Goal: Information Seeking & Learning: Learn about a topic

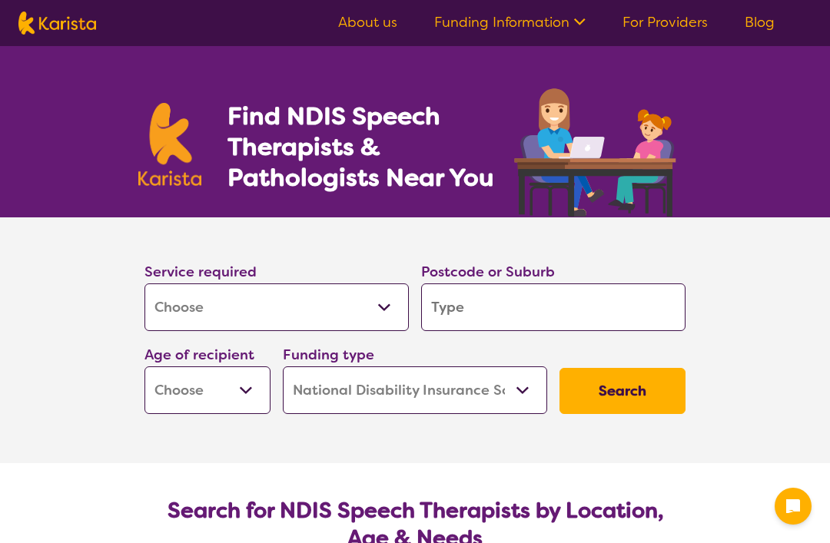
select select "[MEDICAL_DATA]"
select select "NDIS"
select select "[MEDICAL_DATA]"
select select "NDIS"
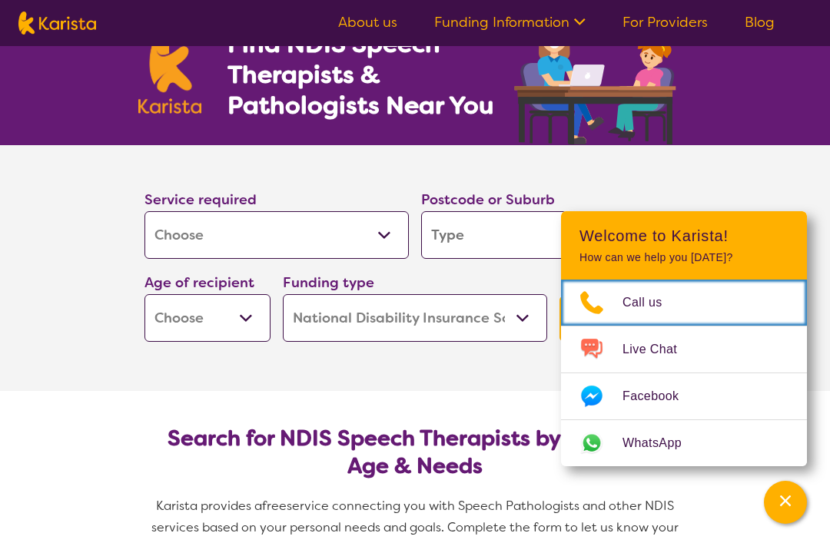
scroll to position [73, 0]
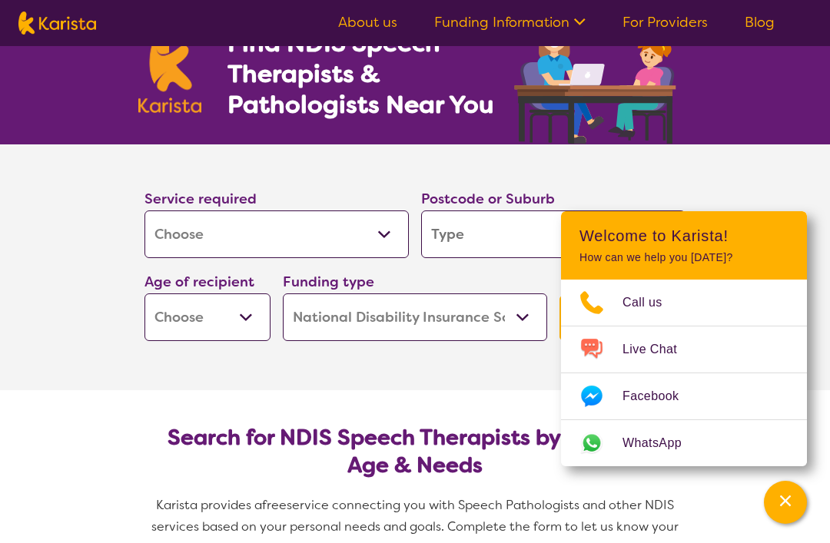
click at [571, 203] on div "Postcode or Suburb" at bounding box center [553, 222] width 264 height 71
click at [552, 238] on input "search" at bounding box center [553, 235] width 264 height 48
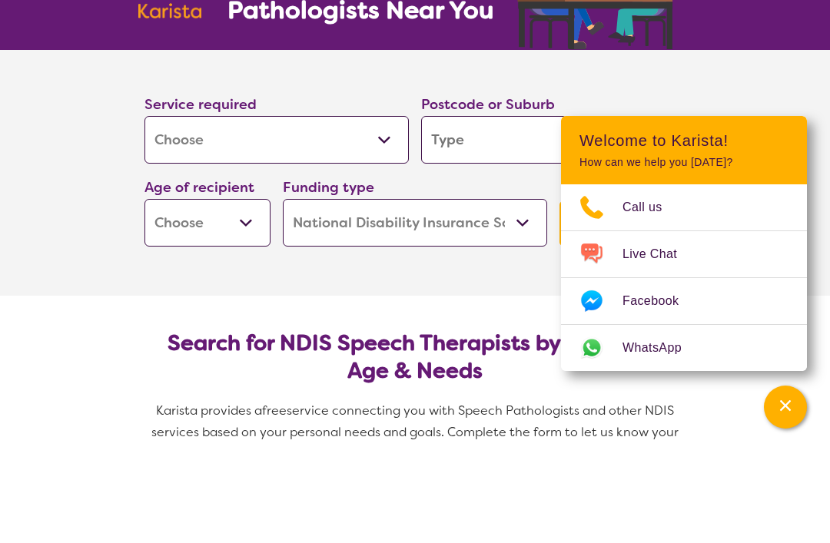
type input "3064"
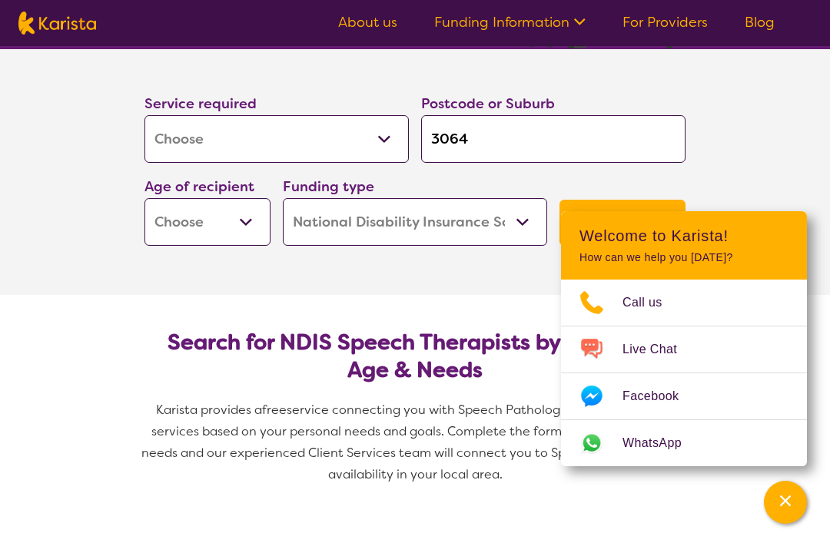
click at [153, 211] on select "Early Childhood - 0 to 9 Child - 10 to 11 Adolescent - 12 to 17 Adult - 18 to 6…" at bounding box center [207, 222] width 126 height 48
select select "EC"
click at [515, 222] on select "Home Care Package (HCP) National Disability Insurance Scheme (NDIS) I don't know" at bounding box center [415, 222] width 264 height 48
select select
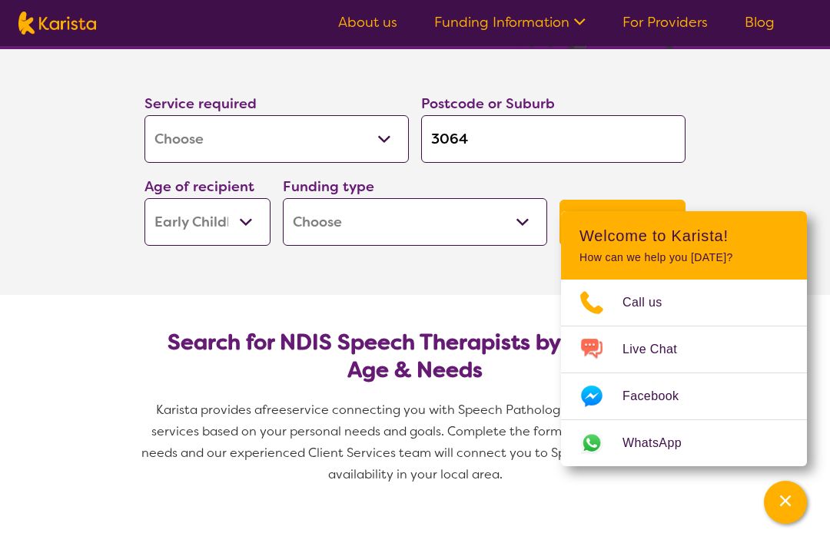
select select
click at [524, 227] on select "Home Care Package (HCP) National Disability Insurance Scheme (NDIS) I don't know" at bounding box center [415, 222] width 264 height 48
select select "i-don-t-know"
click at [647, 217] on button "Search" at bounding box center [622, 223] width 126 height 46
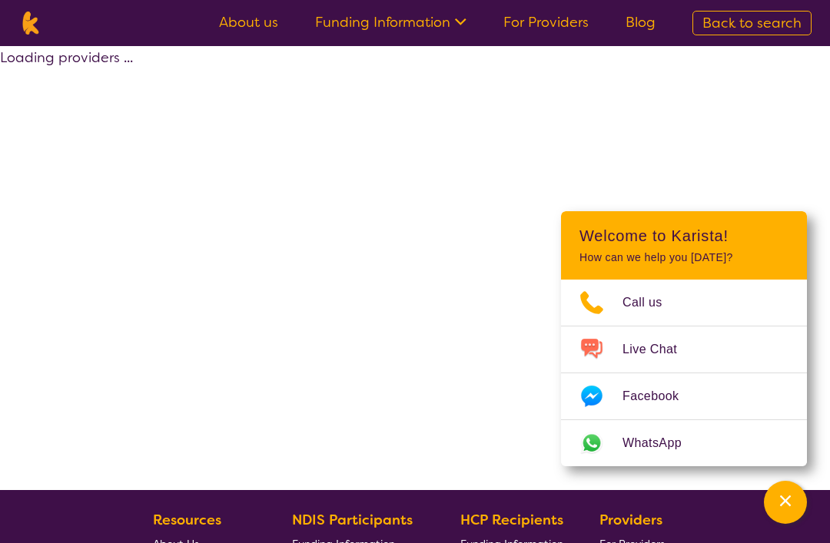
select select "[MEDICAL_DATA]"
select select "EC"
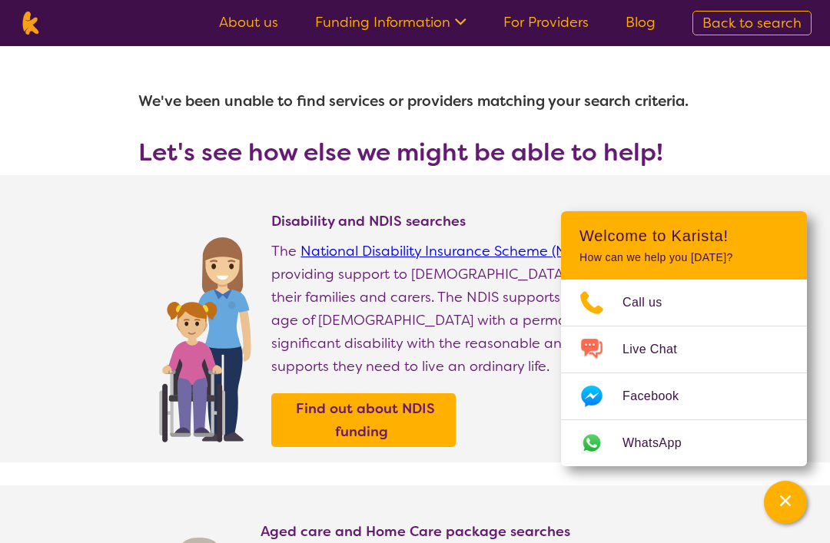
click at [784, 487] on div "Channel Menu" at bounding box center [785, 503] width 31 height 34
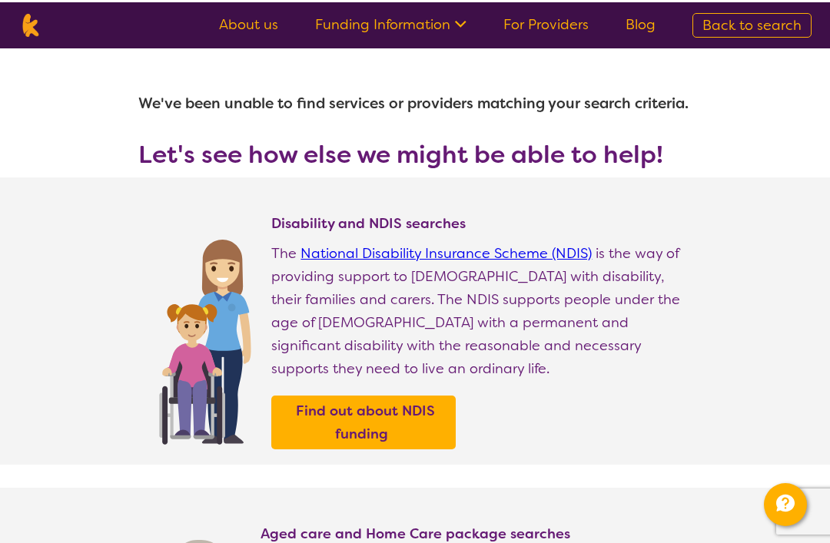
select select "[MEDICAL_DATA]"
select select "EC"
select select "NDIS"
select select "[MEDICAL_DATA]"
select select "EC"
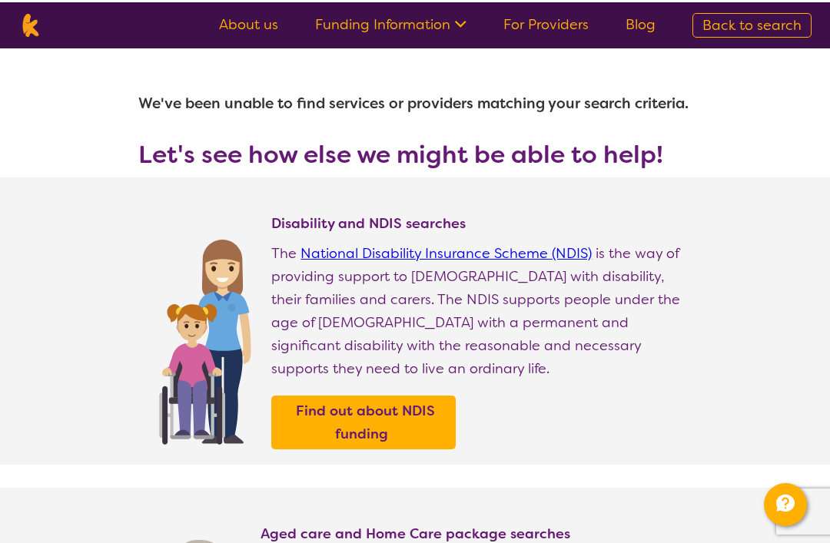
select select "NDIS"
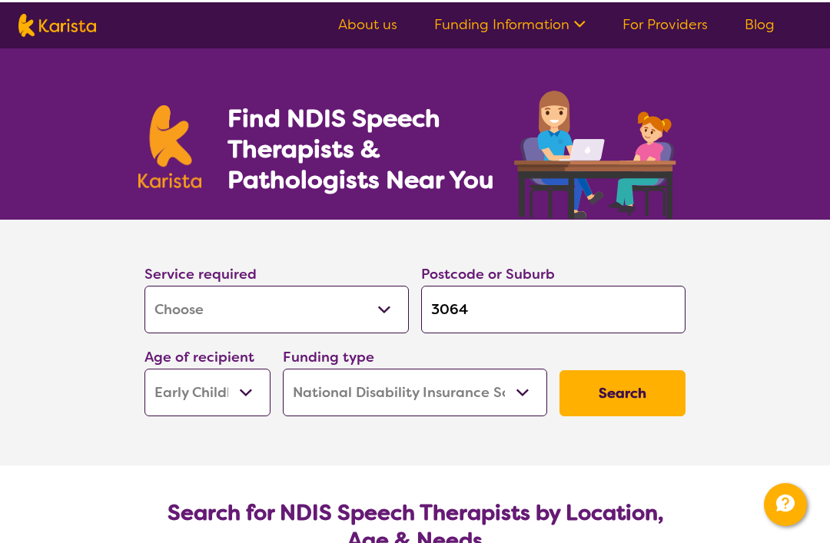
scroll to position [217, 0]
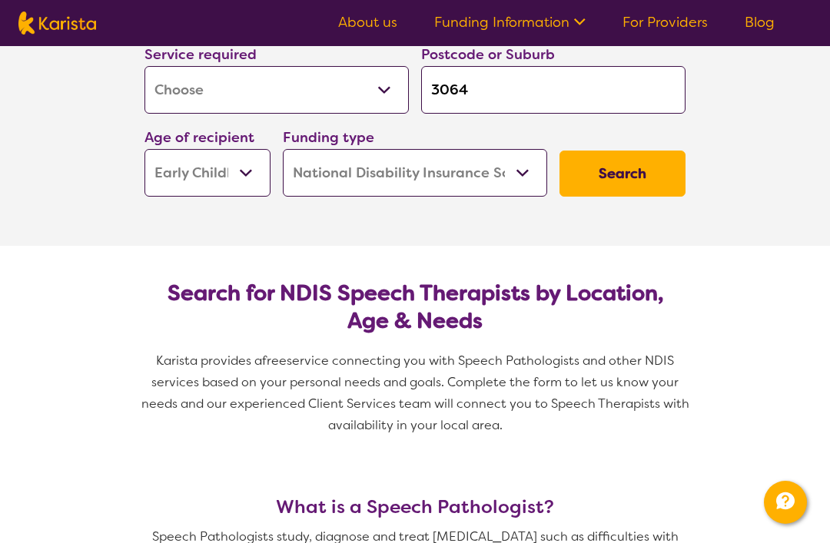
click at [154, 173] on select "Early Childhood - 0 to 9 Child - 10 to 11 Adolescent - 12 to 17 Adult - 18 to 6…" at bounding box center [207, 173] width 126 height 48
click at [532, 177] on select "Home Care Package (HCP) National Disability Insurance Scheme (NDIS) I don't know" at bounding box center [415, 173] width 264 height 48
click at [645, 180] on button "Search" at bounding box center [622, 174] width 126 height 46
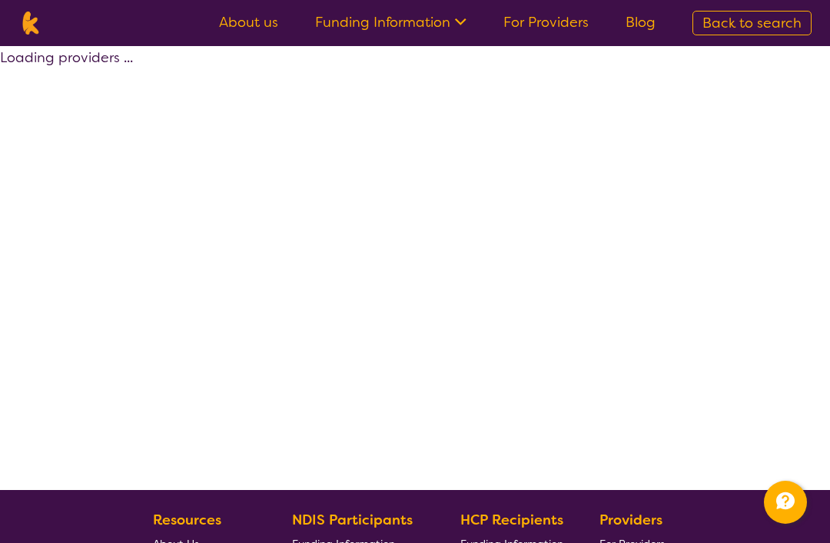
select select "by_score"
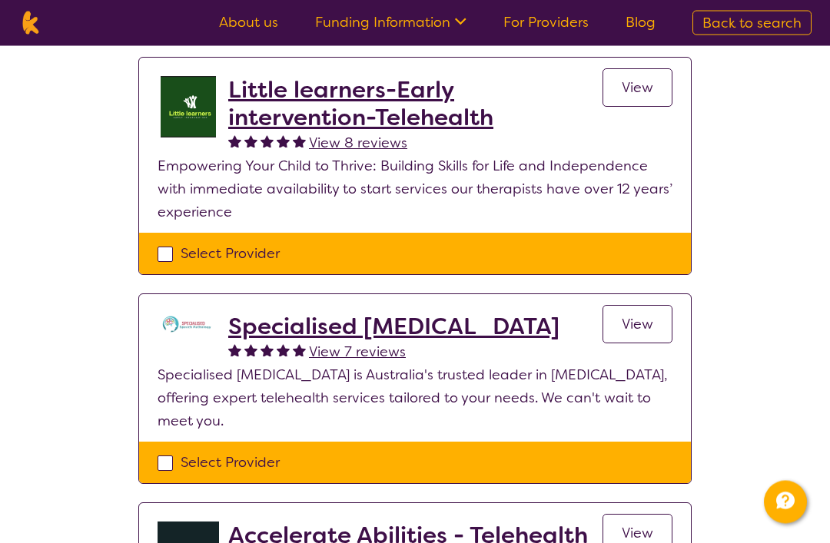
scroll to position [316, 0]
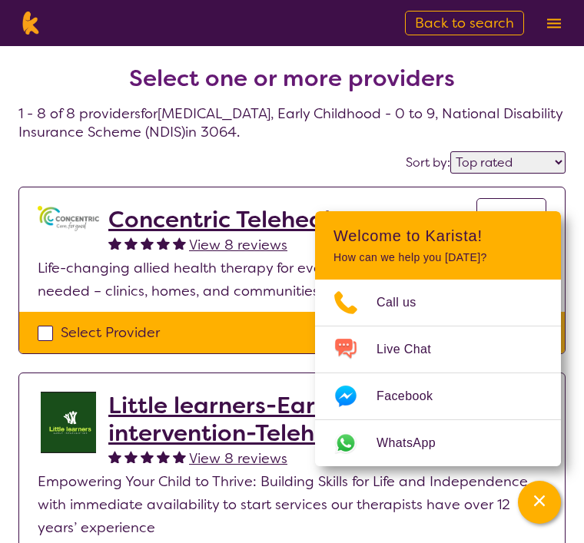
select select "by_score"
